Goal: Check status: Check status

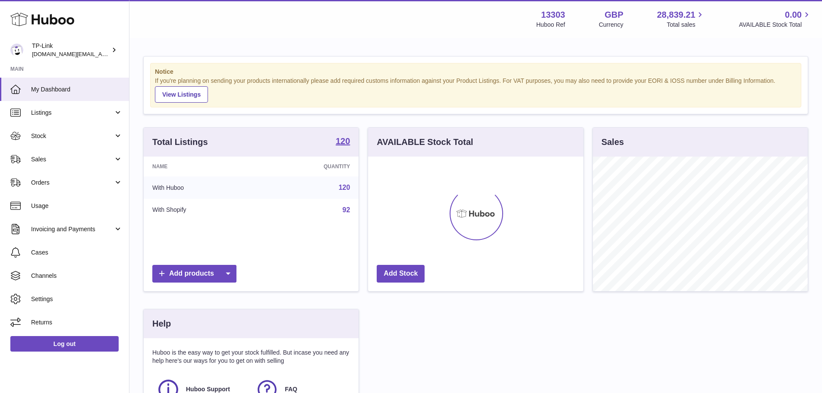
scroll to position [135, 215]
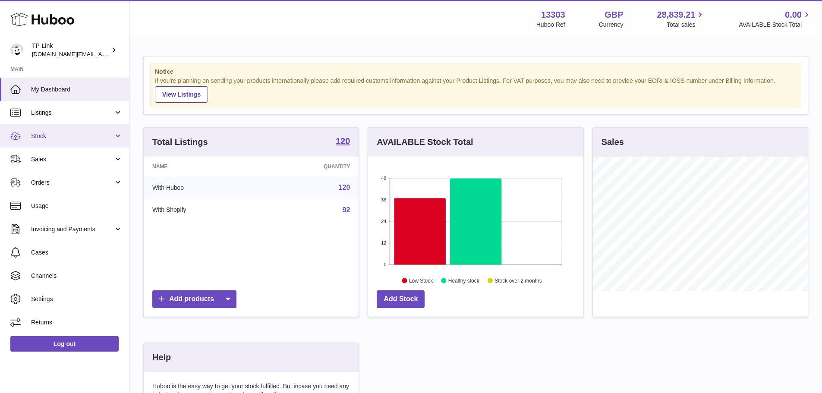
click at [57, 125] on link "Stock" at bounding box center [64, 135] width 129 height 23
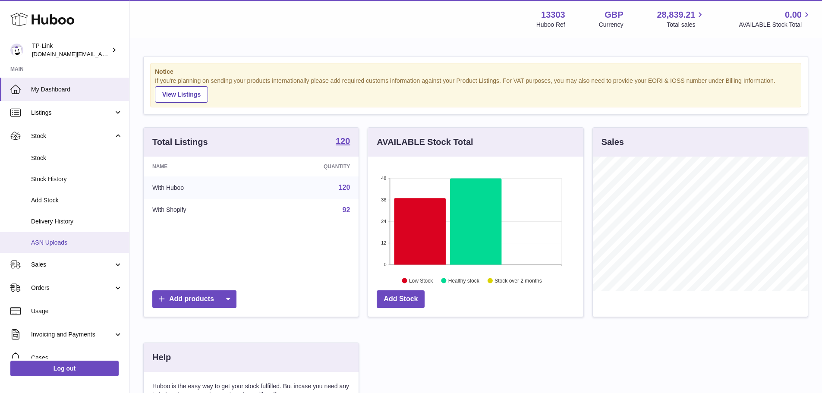
click at [79, 240] on span "ASN Uploads" at bounding box center [76, 243] width 91 height 8
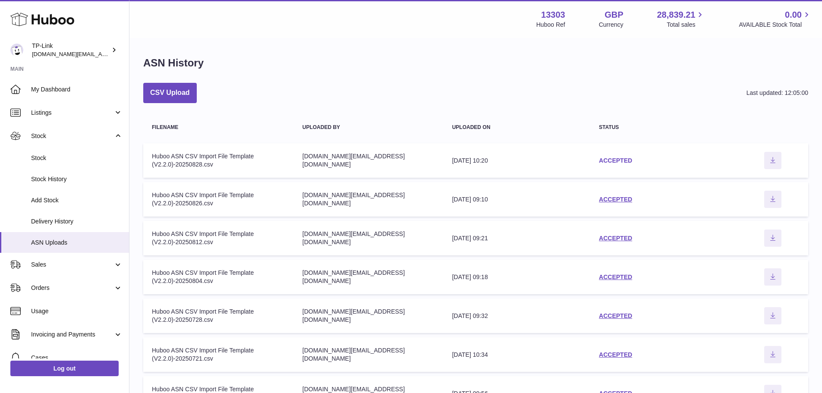
click at [615, 158] on link "ACCEPTED" at bounding box center [615, 160] width 33 height 7
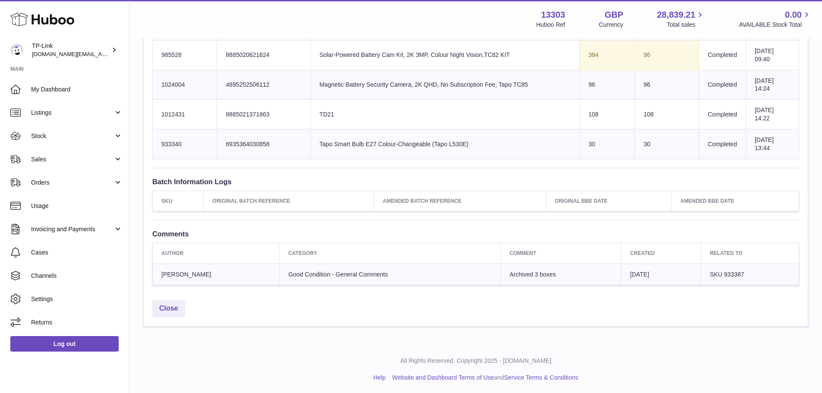
scroll to position [2118, 0]
drag, startPoint x: 331, startPoint y: 279, endPoint x: 360, endPoint y: 273, distance: 29.9
click at [360, 273] on td "Good Condition - General Comments" at bounding box center [390, 274] width 221 height 22
drag, startPoint x: 316, startPoint y: 274, endPoint x: 375, endPoint y: 270, distance: 58.8
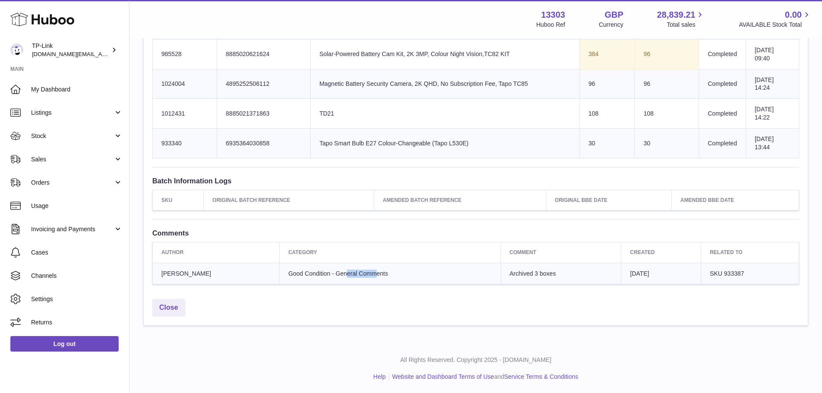
click at [370, 270] on td "Good Condition - General Comments" at bounding box center [390, 274] width 221 height 22
click at [375, 270] on td "Good Condition - General Comments" at bounding box center [390, 274] width 221 height 22
drag, startPoint x: 572, startPoint y: 276, endPoint x: 578, endPoint y: 277, distance: 5.7
click at [589, 277] on td "Archived 3 boxes" at bounding box center [561, 274] width 121 height 22
drag, startPoint x: 495, startPoint y: 275, endPoint x: 489, endPoint y: 275, distance: 5.6
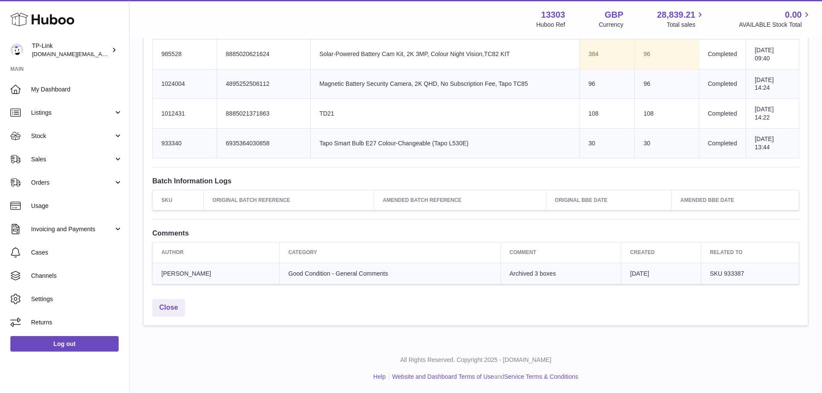
click at [501, 275] on td "Archived 3 boxes" at bounding box center [561, 274] width 121 height 22
click at [510, 275] on span "Archived 3 boxes" at bounding box center [533, 273] width 46 height 7
drag, startPoint x: 506, startPoint y: 272, endPoint x: 543, endPoint y: 272, distance: 37.1
click at [510, 272] on span "Archived 3 boxes" at bounding box center [533, 273] width 46 height 7
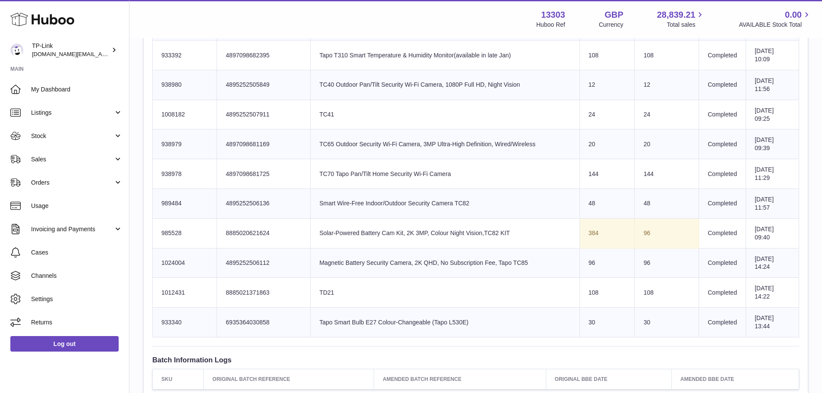
scroll to position [1989, 0]
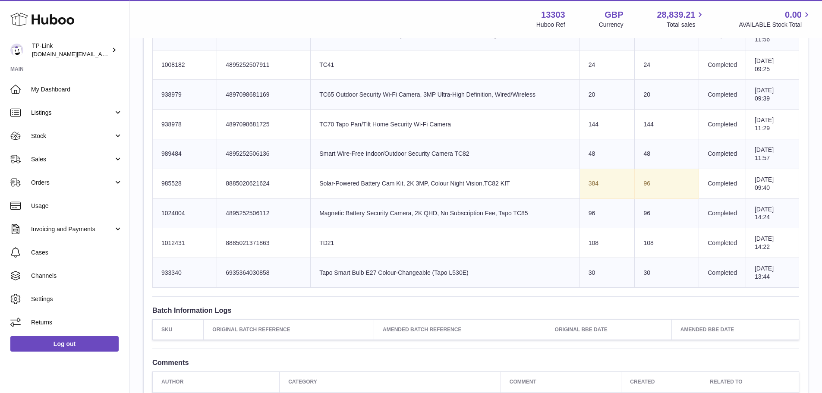
drag, startPoint x: 620, startPoint y: 180, endPoint x: 646, endPoint y: 181, distance: 25.5
click at [641, 181] on tr "Huboo SKU Number 985528 Client Identifier 8885020621624 Product title Solar-Pow…" at bounding box center [476, 184] width 647 height 30
click at [646, 181] on td "96" at bounding box center [667, 184] width 64 height 30
drag, startPoint x: 627, startPoint y: 184, endPoint x: 664, endPoint y: 181, distance: 37.2
click at [664, 181] on td "96" at bounding box center [667, 184] width 64 height 30
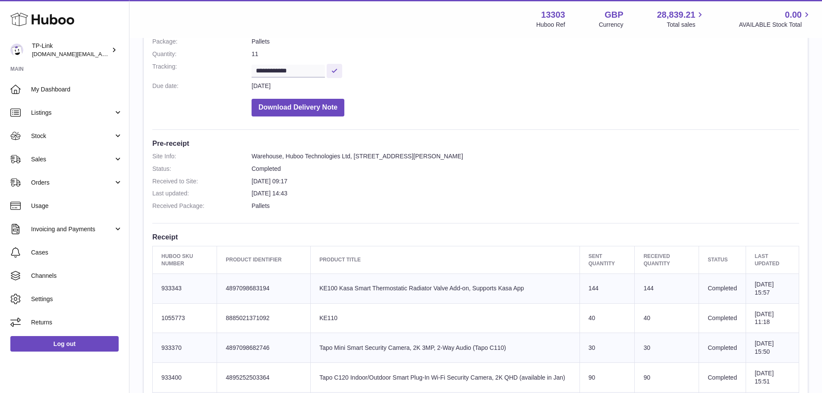
scroll to position [0, 0]
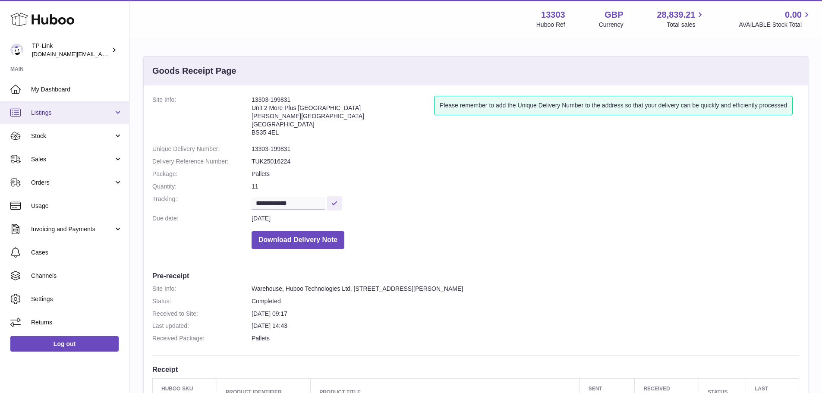
click at [88, 117] on span "Listings" at bounding box center [72, 113] width 82 height 8
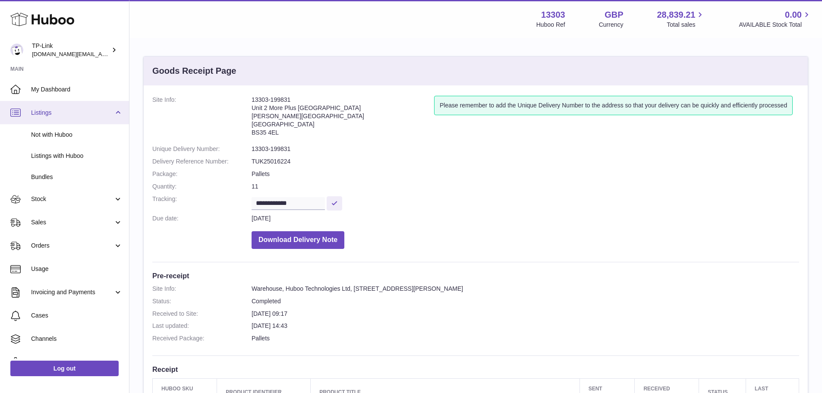
click at [89, 116] on span "Listings" at bounding box center [72, 113] width 82 height 8
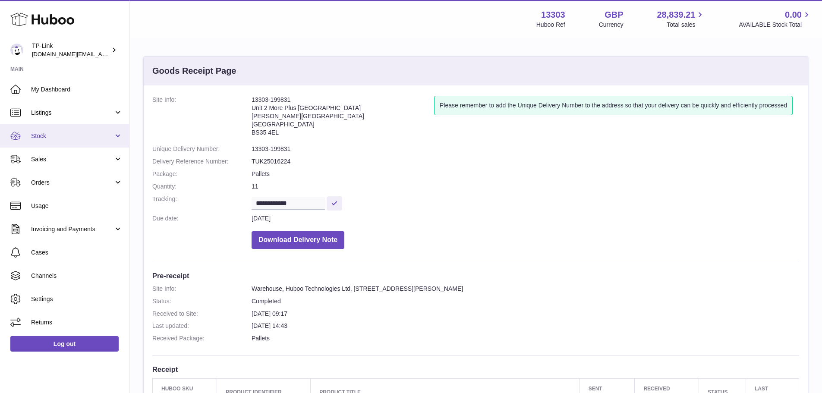
click at [81, 133] on span "Stock" at bounding box center [72, 136] width 82 height 8
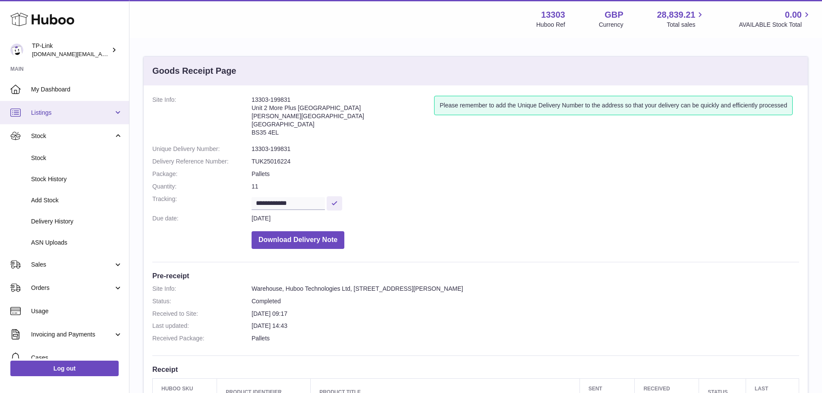
click at [87, 107] on link "Listings" at bounding box center [64, 112] width 129 height 23
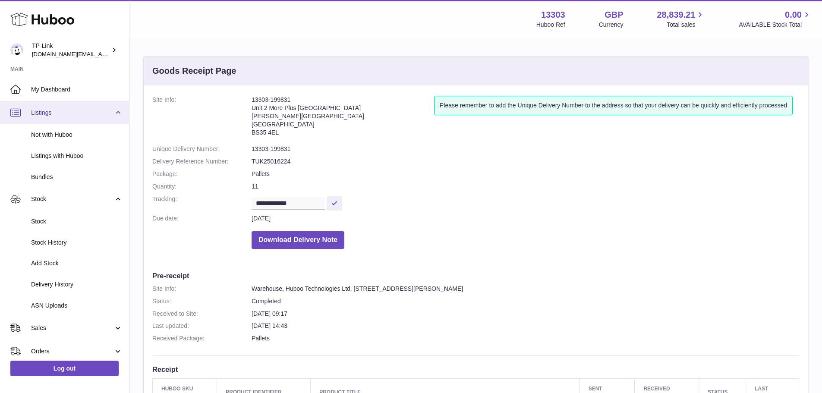
click at [83, 110] on span "Listings" at bounding box center [72, 113] width 82 height 8
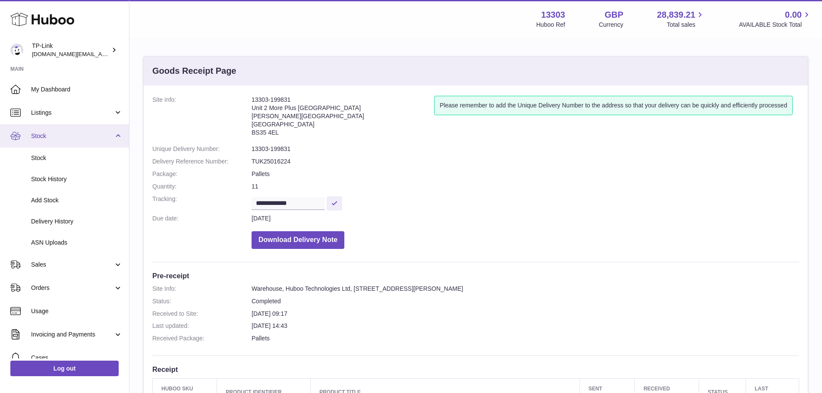
click at [78, 139] on span "Stock" at bounding box center [72, 136] width 82 height 8
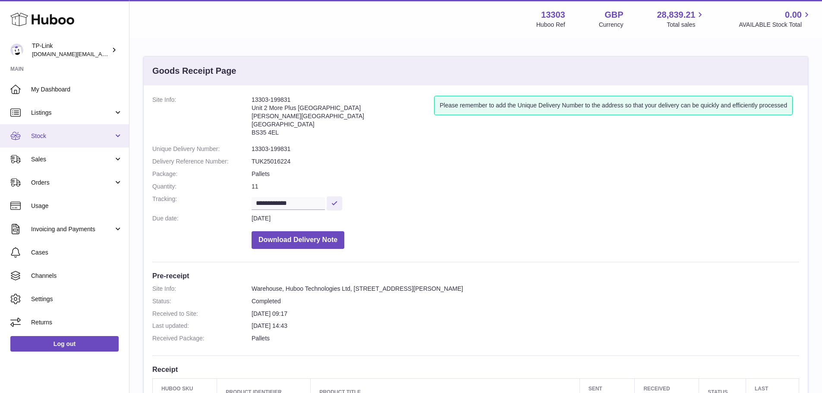
click at [78, 138] on span "Stock" at bounding box center [72, 136] width 82 height 8
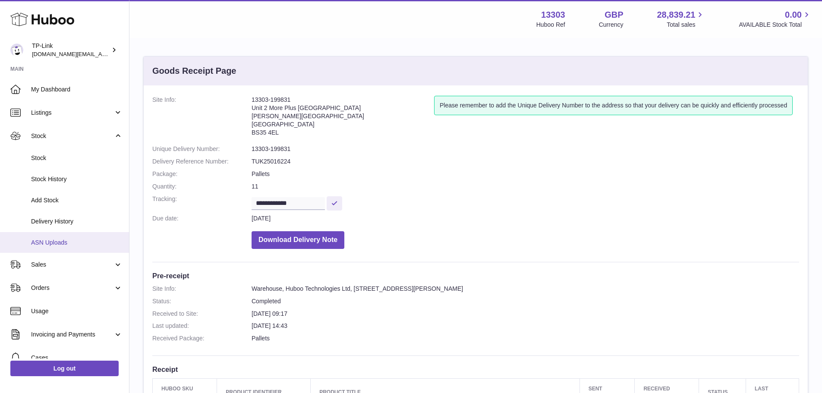
click at [56, 242] on span "ASN Uploads" at bounding box center [76, 243] width 91 height 8
